Goal: Task Accomplishment & Management: Manage account settings

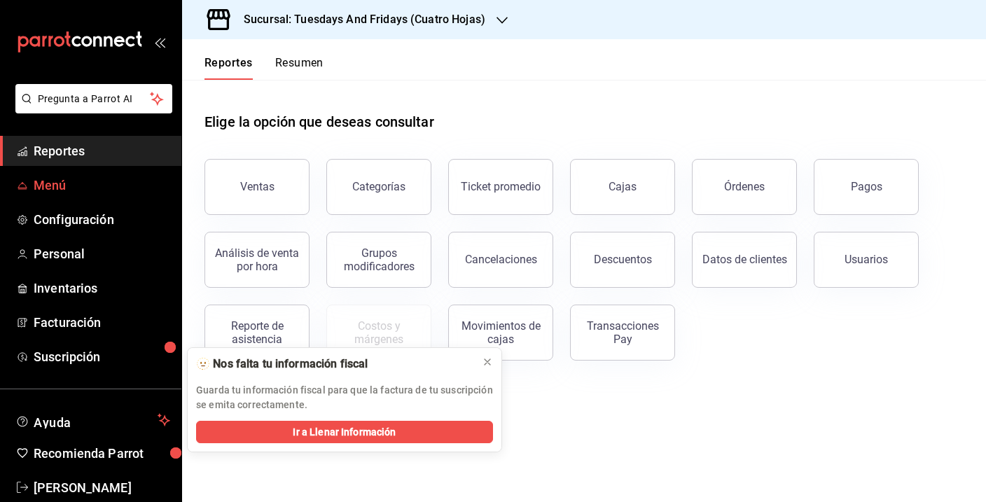
click at [50, 190] on span "Menú" at bounding box center [102, 185] width 137 height 19
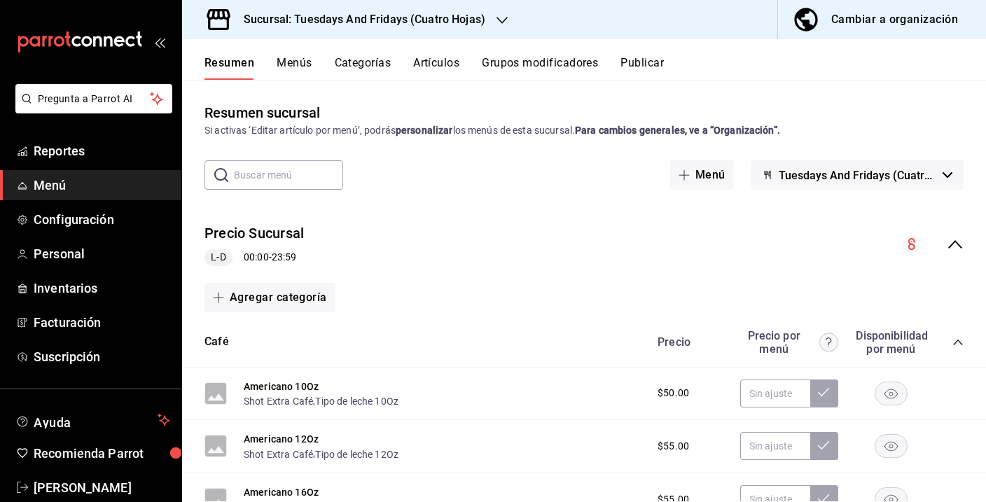
click at [440, 64] on button "Artículos" at bounding box center [436, 68] width 46 height 24
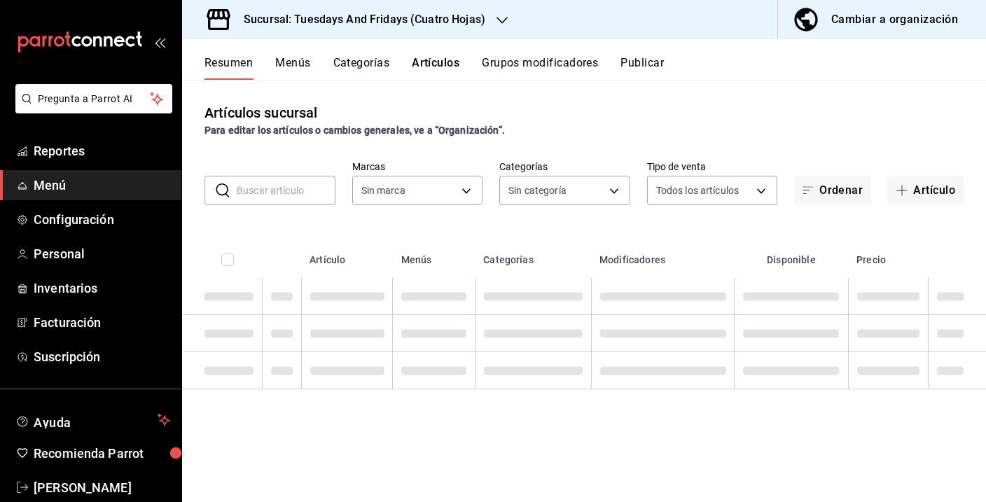
click at [277, 181] on input "text" at bounding box center [286, 190] width 99 height 28
type input "conch"
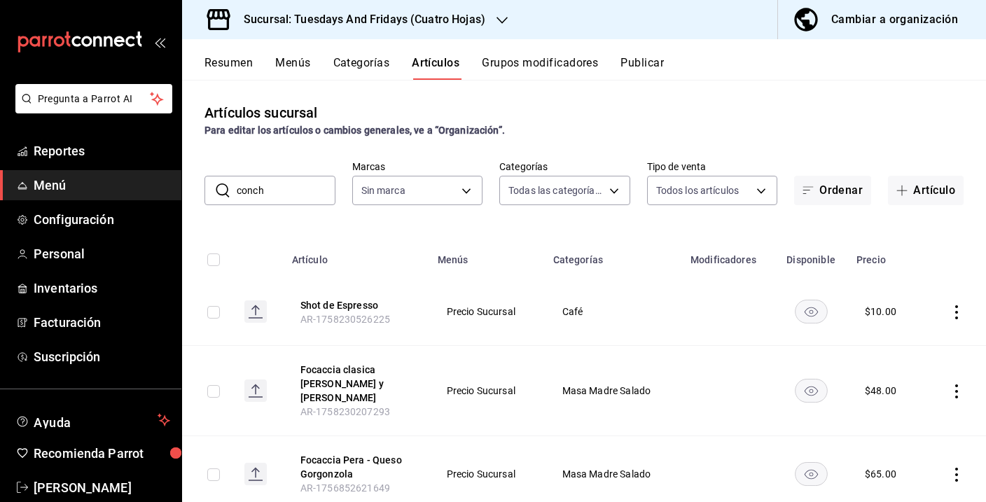
type input "7353fac5-d84e-4f05-8fd4-248e2c822b72,72a443f3-f6f4-421c-a5bd-1e4cc3a67533,6826f…"
type input "94ab1975-d436-4612-bef9-0d2b9a49df69"
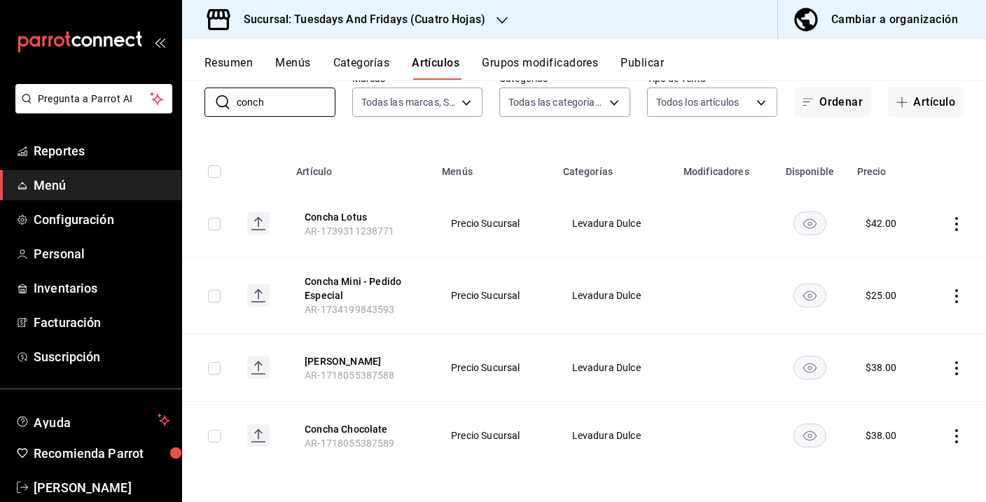
scroll to position [90, 0]
type input "conch"
